Goal: Check status: Check status

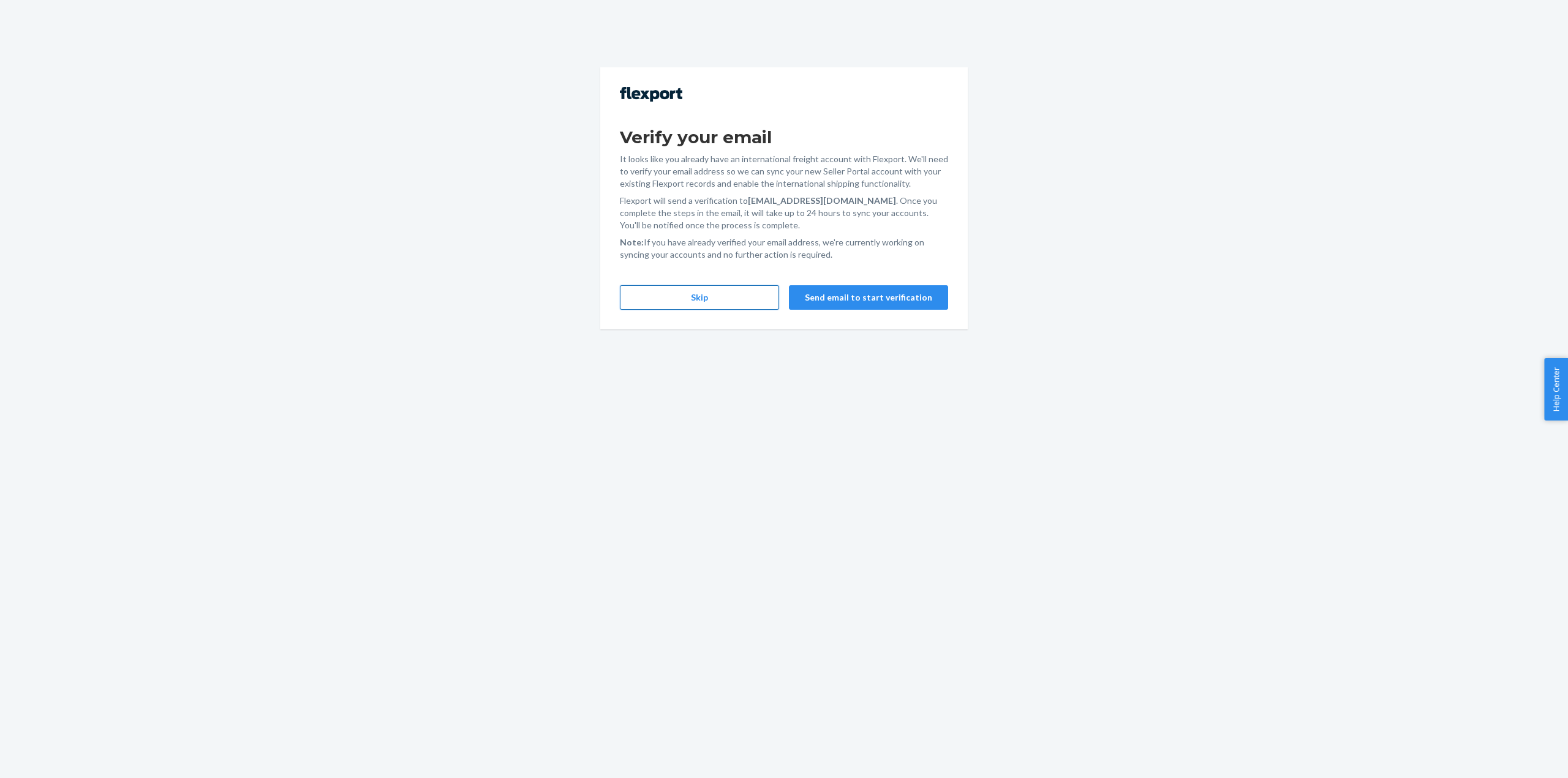
click at [722, 293] on button "Skip" at bounding box center [699, 297] width 159 height 25
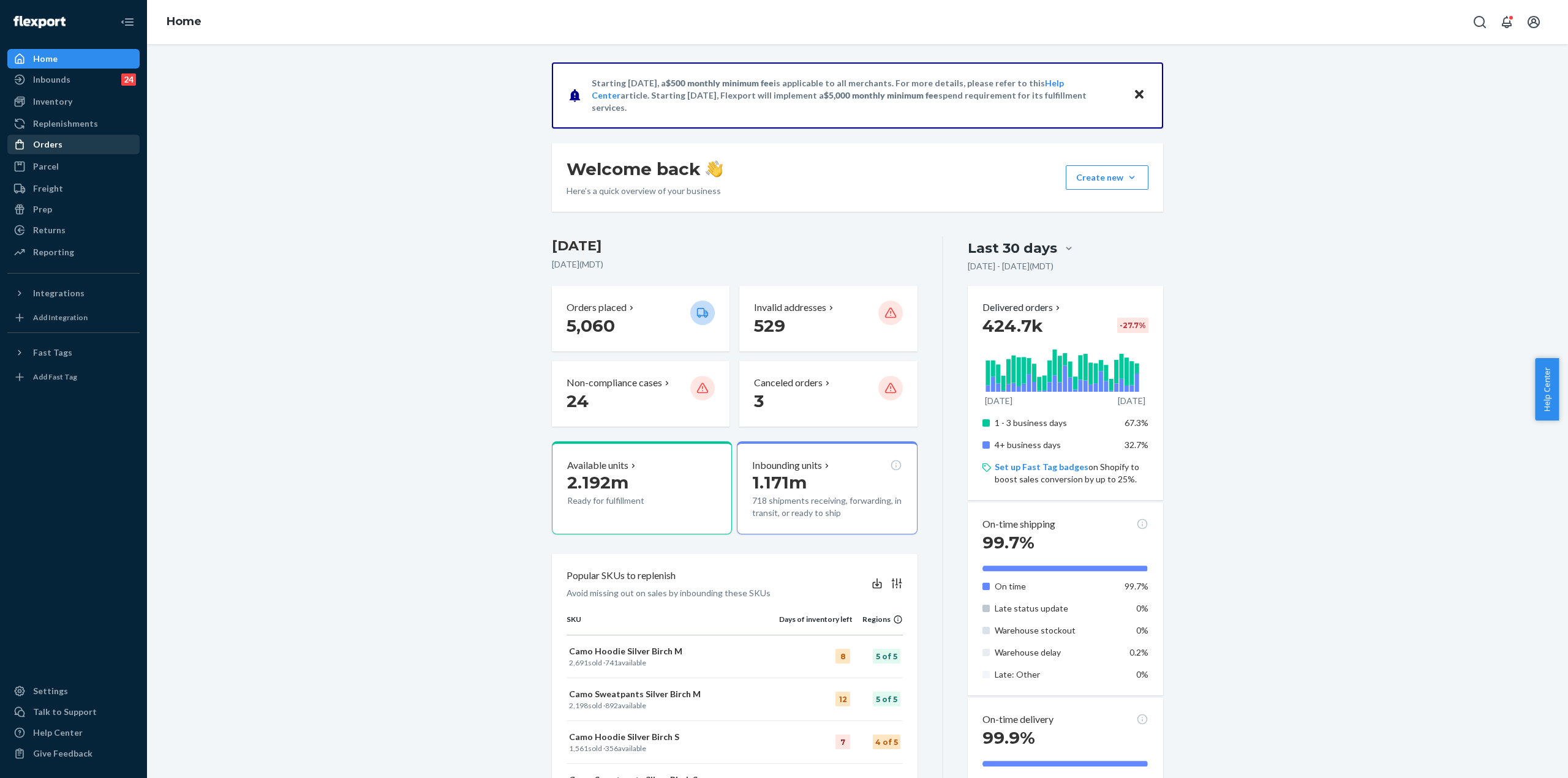
click at [83, 143] on div "Orders" at bounding box center [73, 145] width 130 height 17
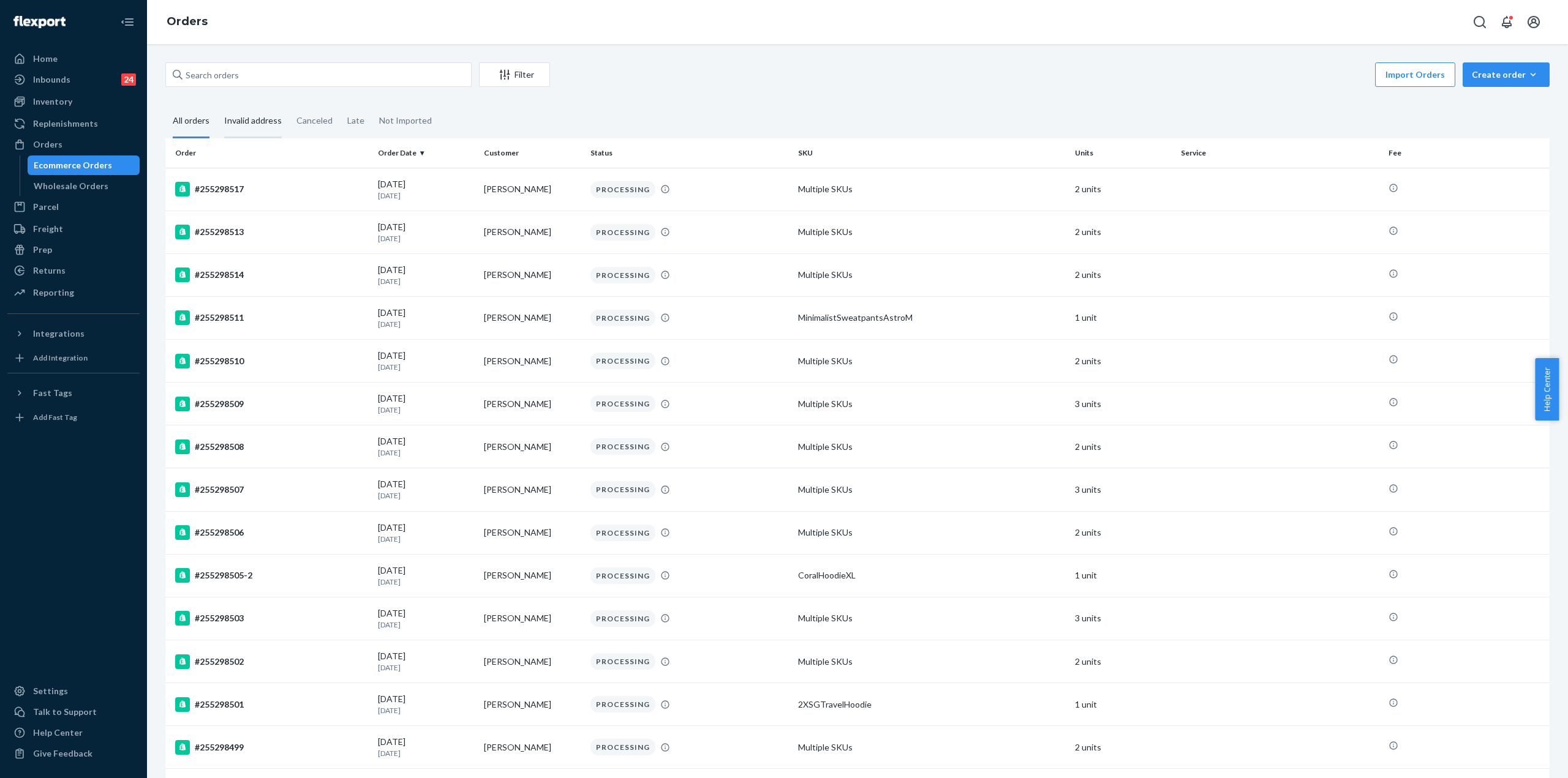
click at [250, 123] on div "Invalid address" at bounding box center [253, 121] width 57 height 34
click at [217, 105] on input "Invalid address" at bounding box center [217, 105] width 0 height 0
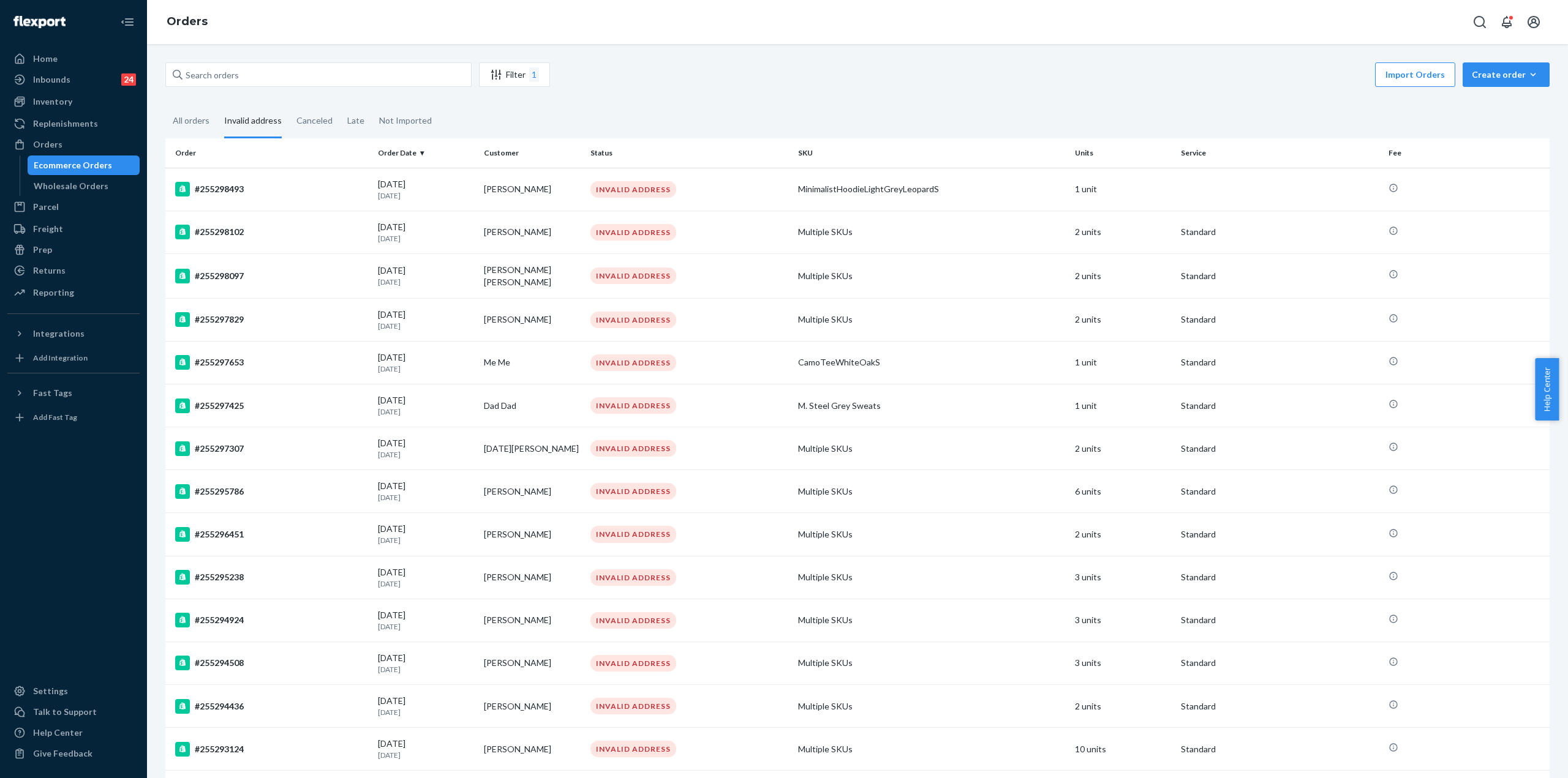
drag, startPoint x: 1489, startPoint y: 77, endPoint x: 1367, endPoint y: 124, distance: 130.7
click at [231, 233] on div "#255298102" at bounding box center [271, 232] width 193 height 15
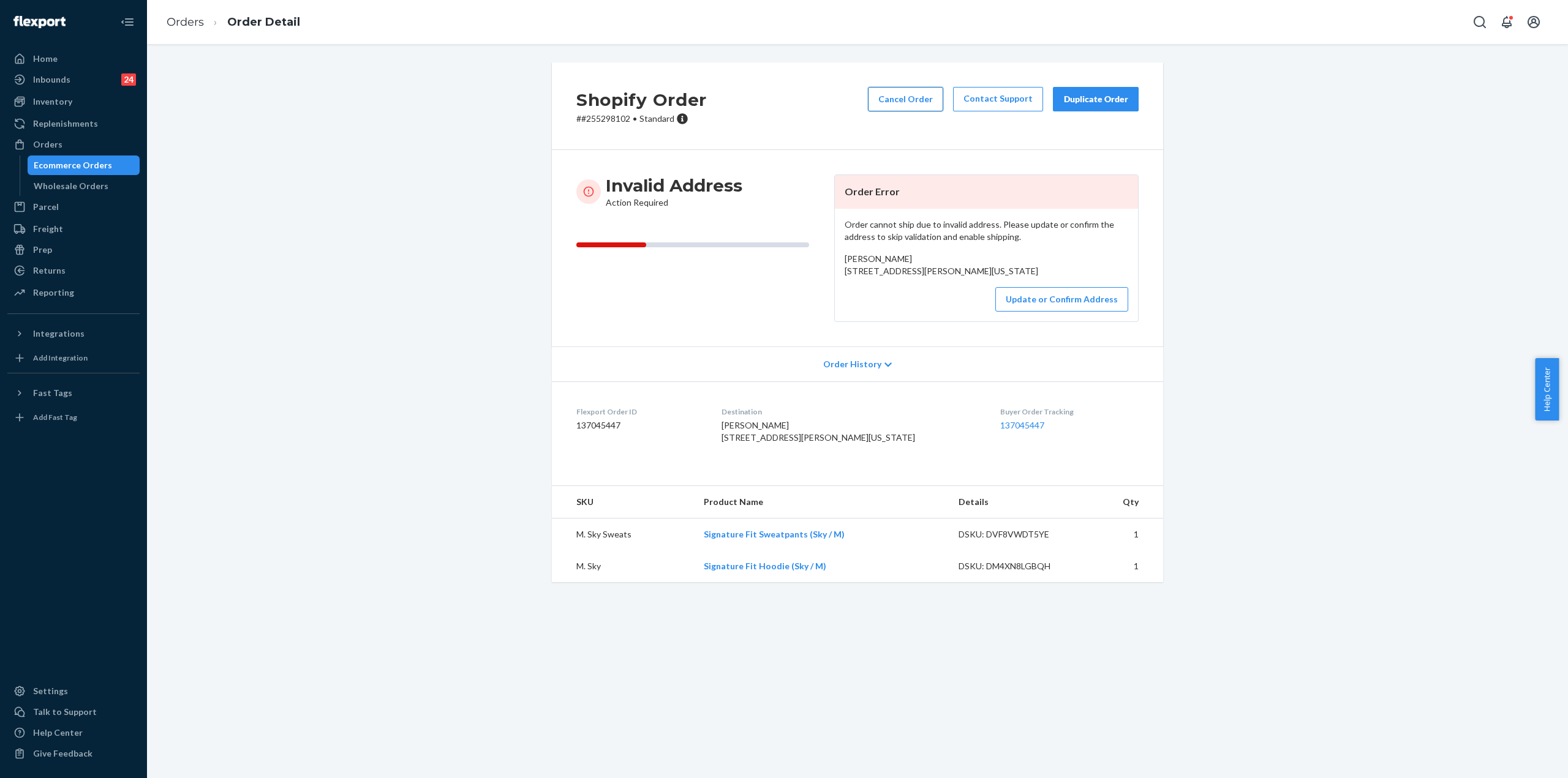
click at [898, 101] on button "Cancel Order" at bounding box center [905, 99] width 75 height 25
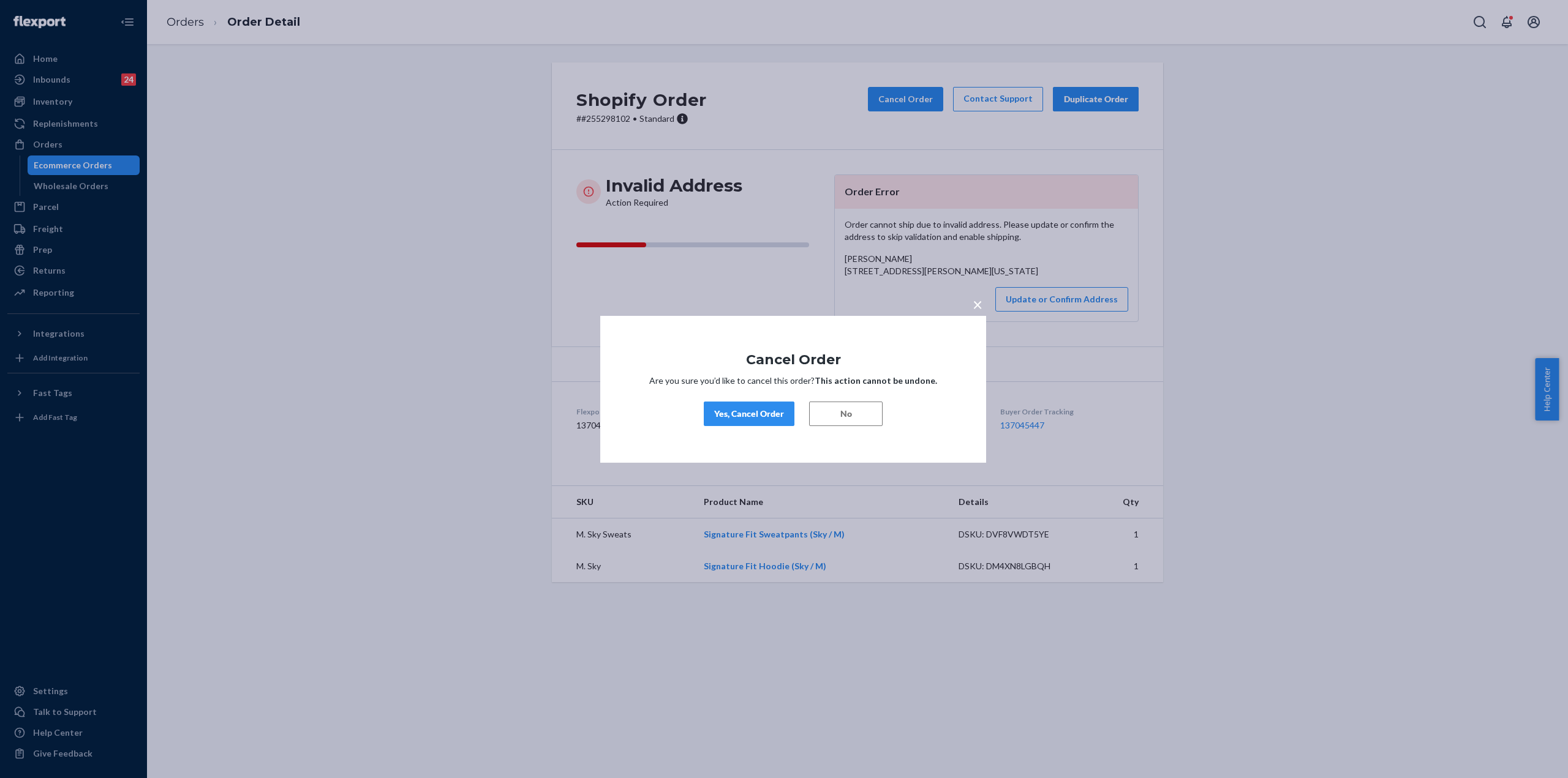
click at [854, 412] on button "No" at bounding box center [846, 413] width 73 height 25
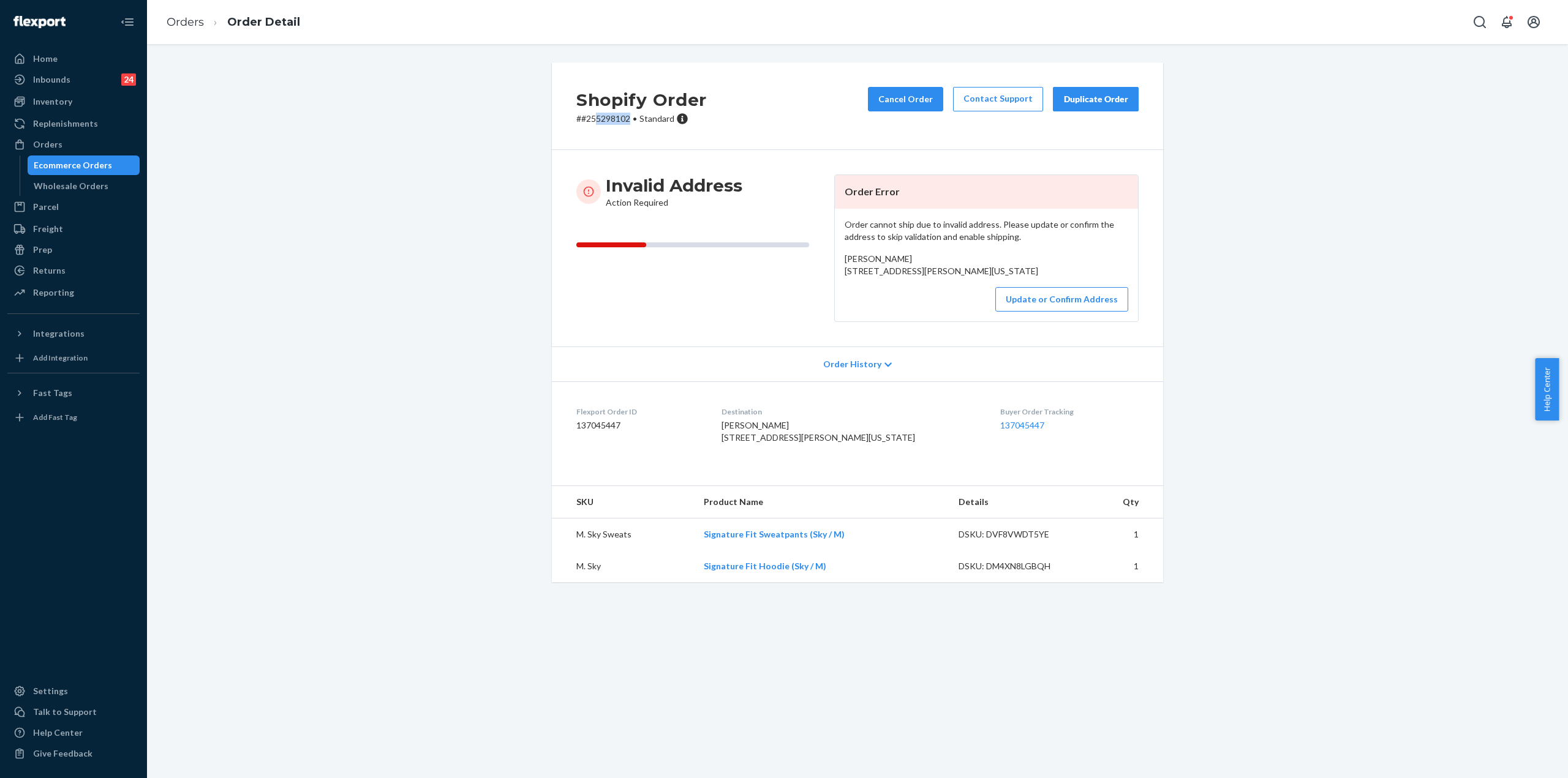
drag, startPoint x: 626, startPoint y: 121, endPoint x: 590, endPoint y: 121, distance: 36.0
click at [590, 121] on p "# #255298102 • Standard" at bounding box center [642, 119] width 131 height 12
copy p "5298102"
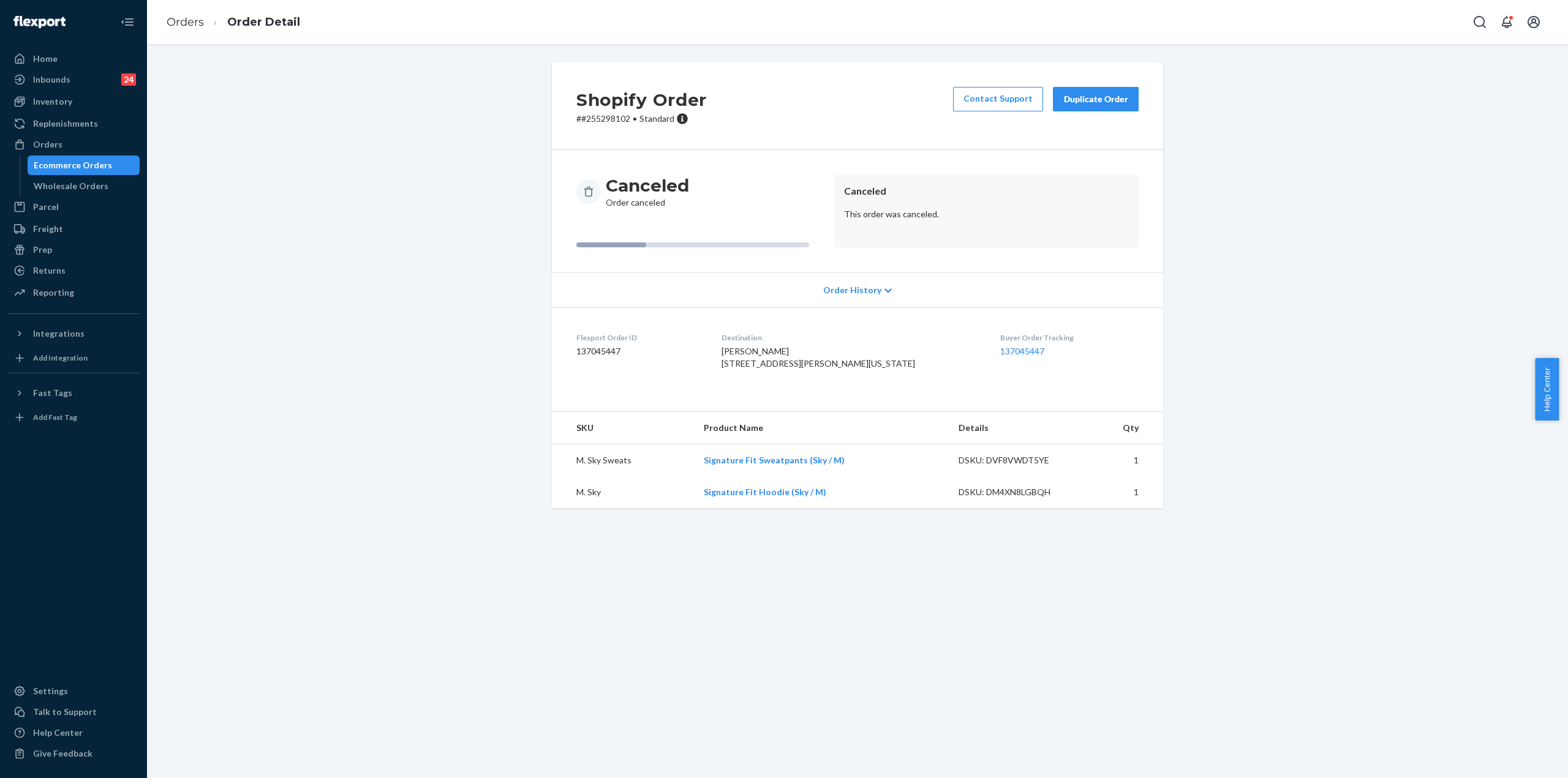
drag, startPoint x: 1087, startPoint y: 239, endPoint x: 943, endPoint y: 228, distance: 144.4
click at [949, 229] on article "Canceled This order was canceled." at bounding box center [986, 211] width 304 height 73
click at [943, 228] on article "Canceled This order was canceled." at bounding box center [986, 211] width 304 height 73
